Goal: Information Seeking & Learning: Learn about a topic

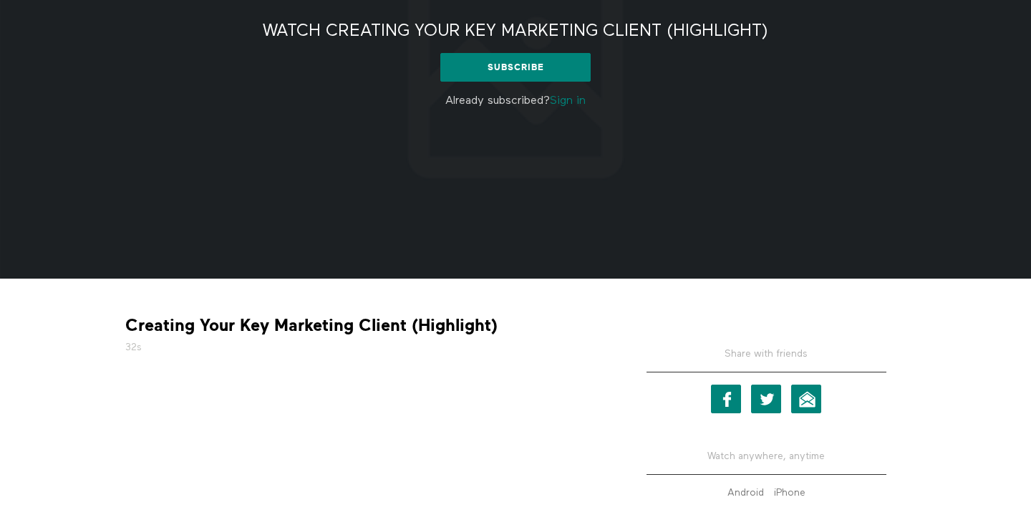
scroll to position [143, 0]
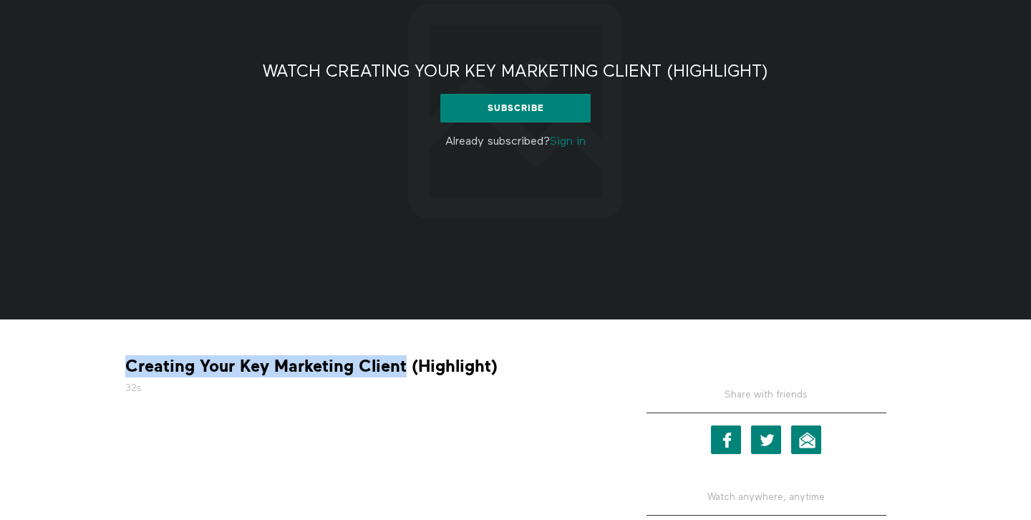
drag, startPoint x: 102, startPoint y: 357, endPoint x: 406, endPoint y: 373, distance: 303.9
click at [406, 373] on div "Creating Your Key Marketing Client (Highlight) 32s Share with friends Facebook …" at bounding box center [515, 463] width 916 height 289
copy strong "Creating Your Key Marketing Client"
click at [406, 373] on strong "Creating Your Key Marketing Client (Highlight)" at bounding box center [311, 366] width 372 height 22
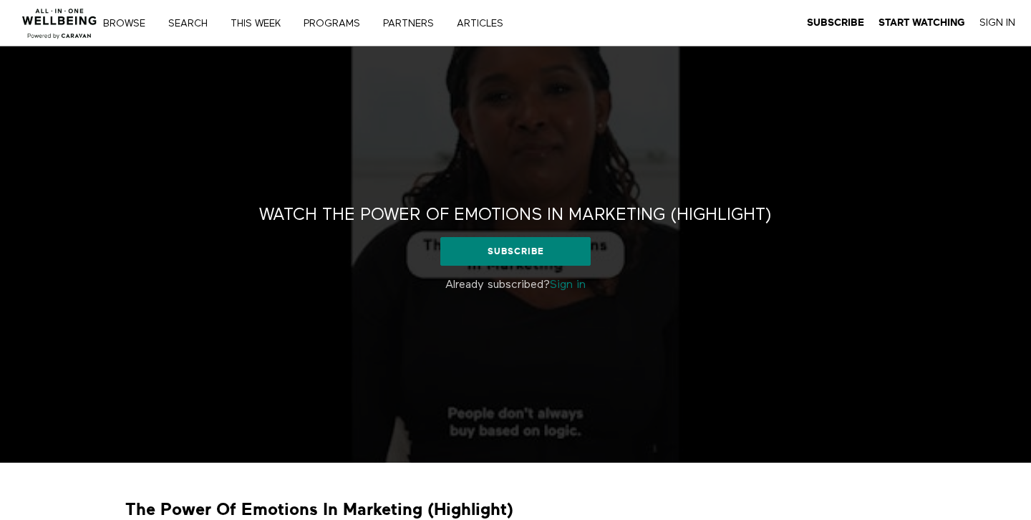
click at [245, 167] on div "Watch The Power Of Emotions In Marketing (Highlight) Watch The Power Of Emotion…" at bounding box center [515, 255] width 1031 height 416
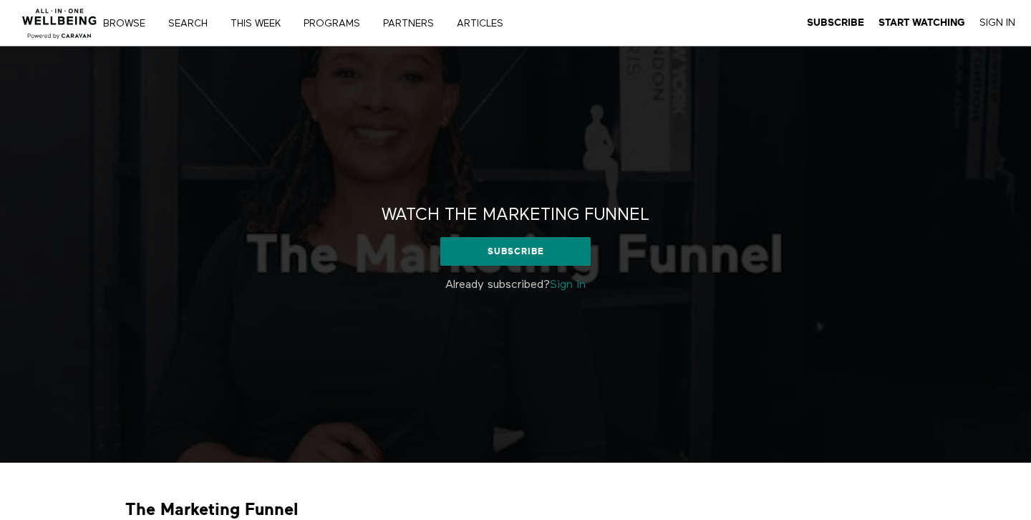
click at [264, 114] on div "Watch The Marketing Funnel Watch The Marketing Funnel Subscribe Already subscri…" at bounding box center [515, 255] width 1031 height 416
